Goal: Complete application form

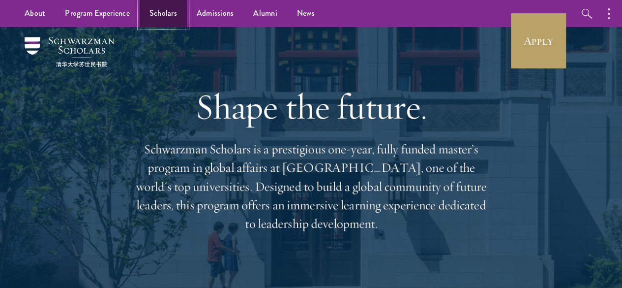
click at [167, 15] on link "Scholars" at bounding box center [163, 13] width 47 height 27
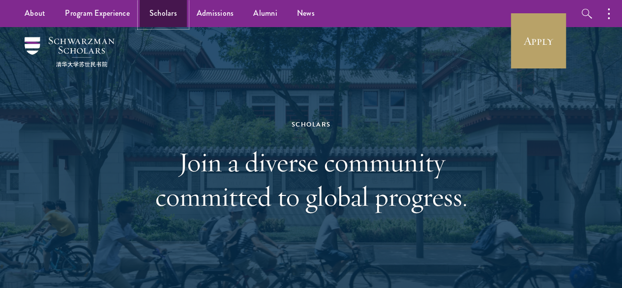
click at [164, 18] on link "Scholars" at bounding box center [163, 13] width 47 height 27
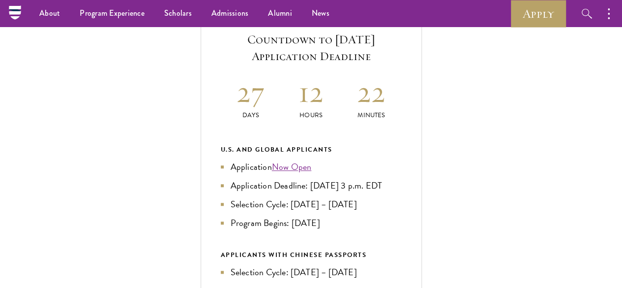
scroll to position [374, 0]
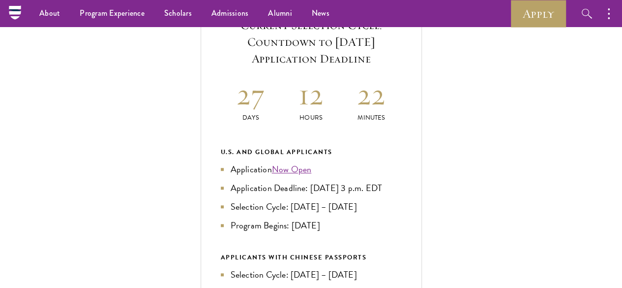
click at [341, 113] on h2 "12" at bounding box center [311, 94] width 60 height 37
click at [402, 232] on ul "Application Now Open Application Deadline: Sept 10, 2025 at 3 p.m. EDT Selectio…" at bounding box center [311, 197] width 181 height 70
click at [312, 176] on link "Now Open" at bounding box center [292, 168] width 40 height 13
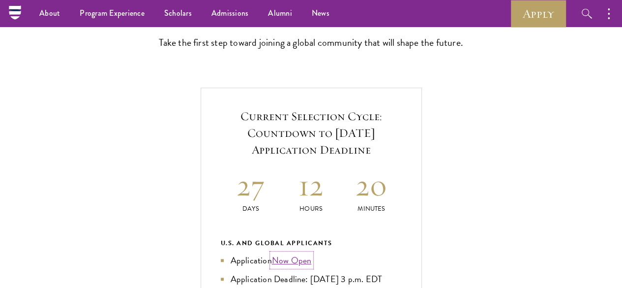
scroll to position [232, 0]
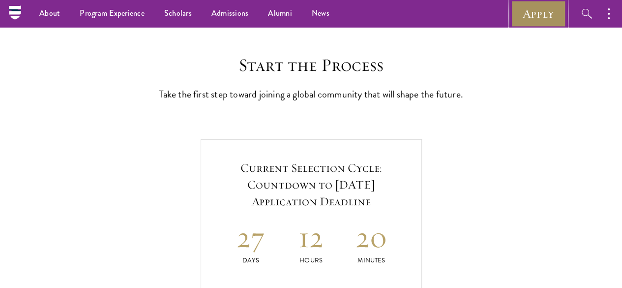
click at [547, 8] on link "Apply" at bounding box center [538, 13] width 55 height 27
